Goal: Task Accomplishment & Management: Use online tool/utility

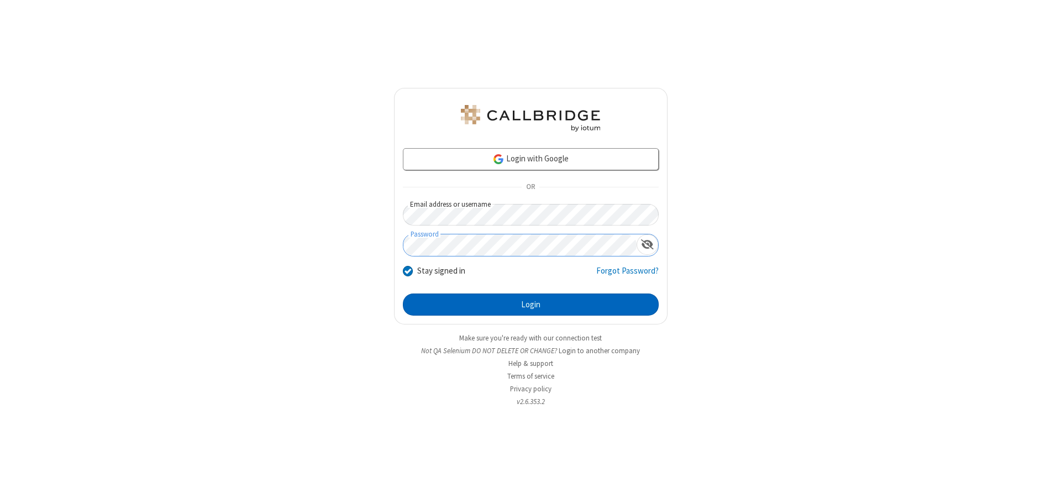
click at [530, 304] on button "Login" at bounding box center [531, 304] width 256 height 22
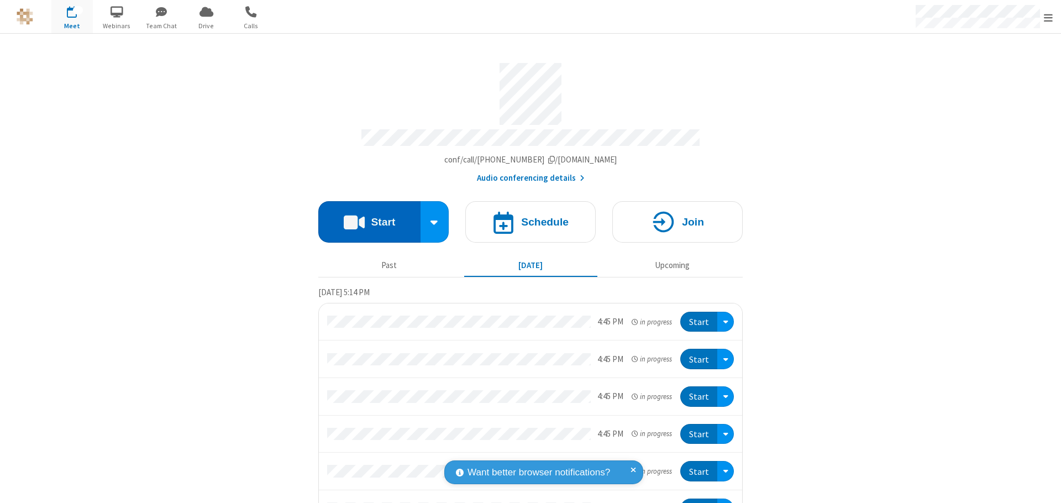
click at [365, 217] on button "Start" at bounding box center [369, 221] width 102 height 41
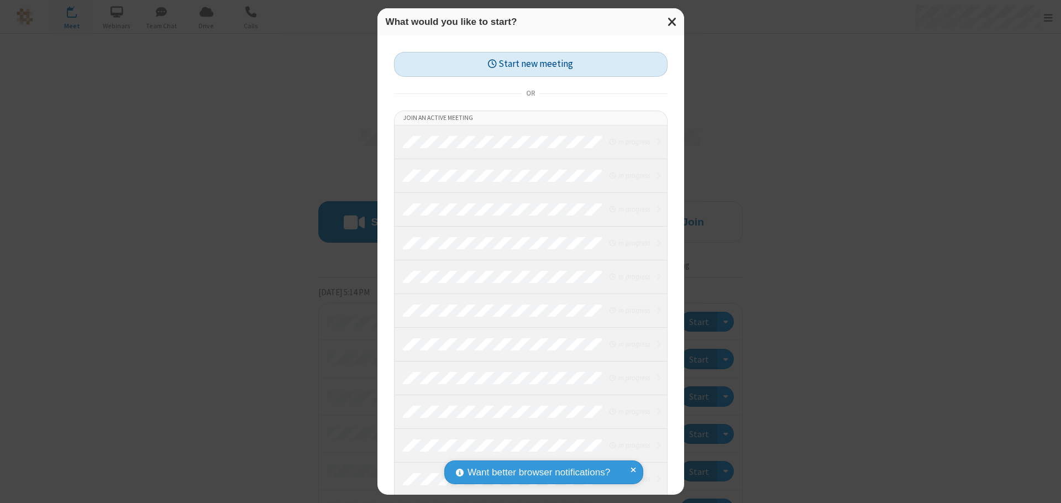
click at [530, 64] on button "Start new meeting" at bounding box center [530, 64] width 273 height 25
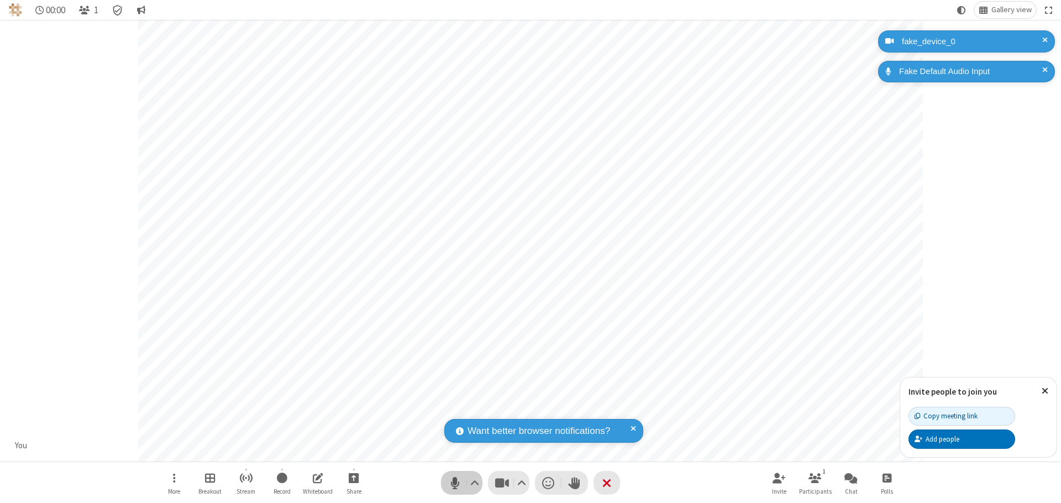
click at [455, 482] on span "Mute (⌘+Shift+A)" at bounding box center [454, 483] width 17 height 16
click at [455, 482] on span "Unmute (⌘+Shift+A)" at bounding box center [454, 483] width 17 height 16
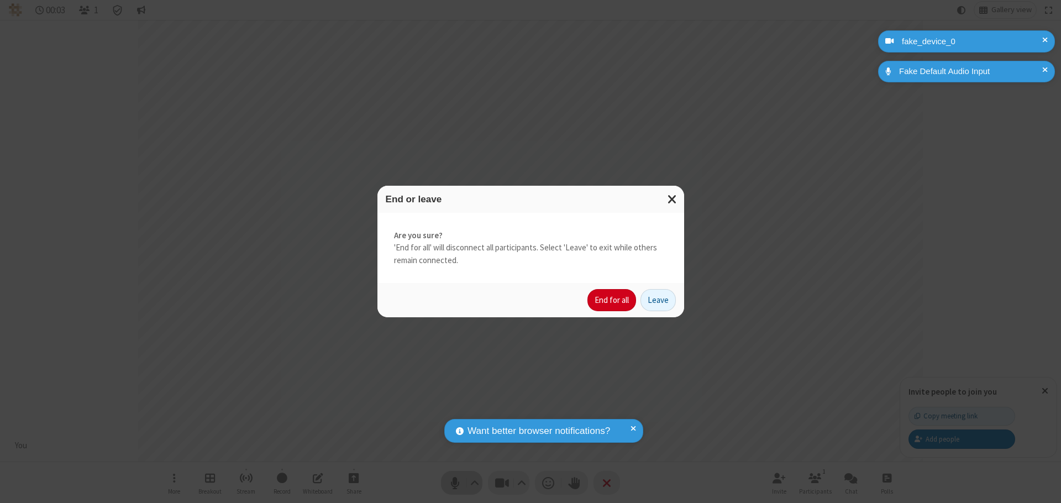
click at [612, 300] on button "End for all" at bounding box center [611, 300] width 49 height 22
